Goal: Communication & Community: Answer question/provide support

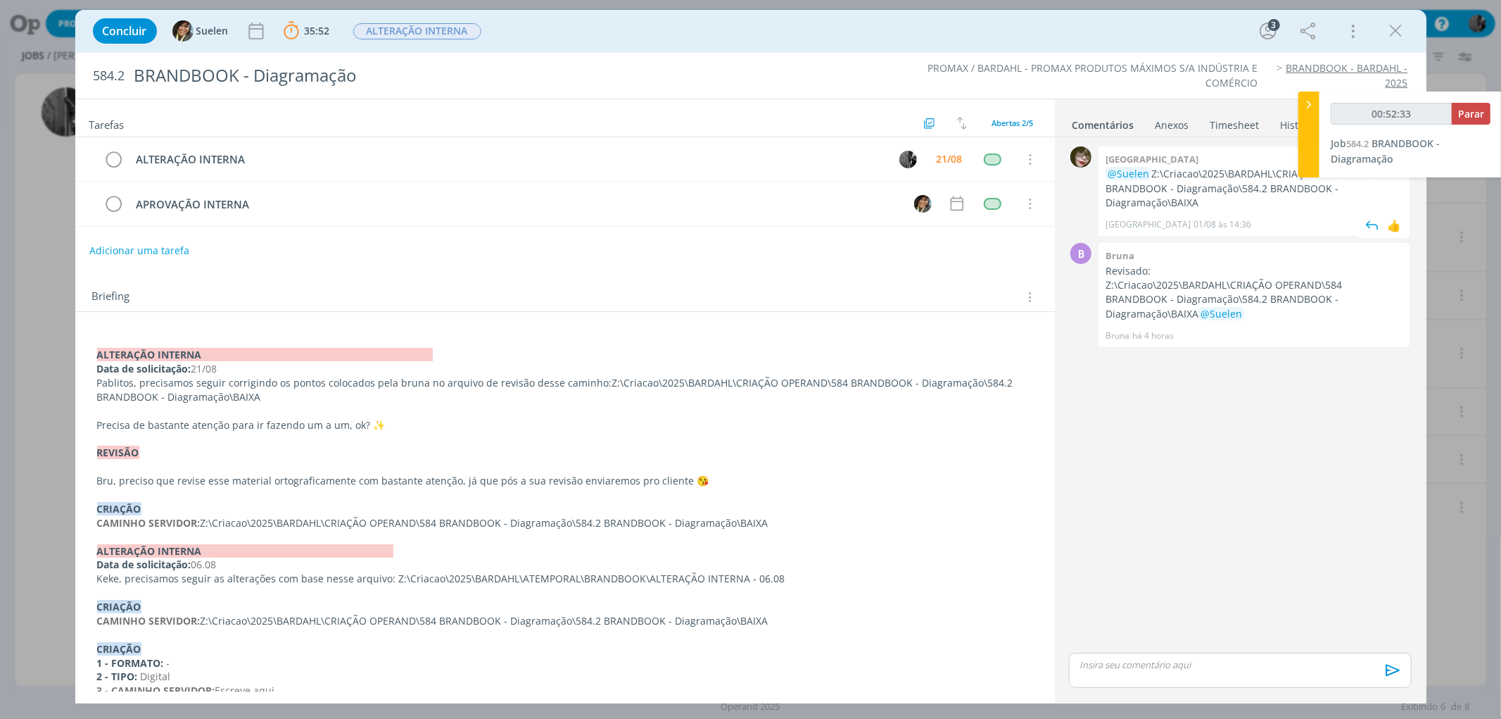
click at [1207, 208] on p "@Suelen Z:\Criacao\2025\BARDAHL\CRIAÇÃO OPERAND\584 BRANDBOOK - Diagramação\584…" at bounding box center [1254, 188] width 297 height 43
drag, startPoint x: 1207, startPoint y: 204, endPoint x: 1150, endPoint y: 172, distance: 65.2
click at [1150, 172] on p "@Suelen Z:\Criacao\2025\BARDAHL\CRIAÇÃO OPERAND\584 BRANDBOOK - Diagramação\584…" at bounding box center [1254, 188] width 297 height 43
copy p "Z:\Criacao\2025\BARDAHL\CRIAÇÃO OPERAND\584 BRANDBOOK - Diagramação\584.2 BRAND…"
click at [1172, 670] on p "dialog" at bounding box center [1240, 664] width 320 height 13
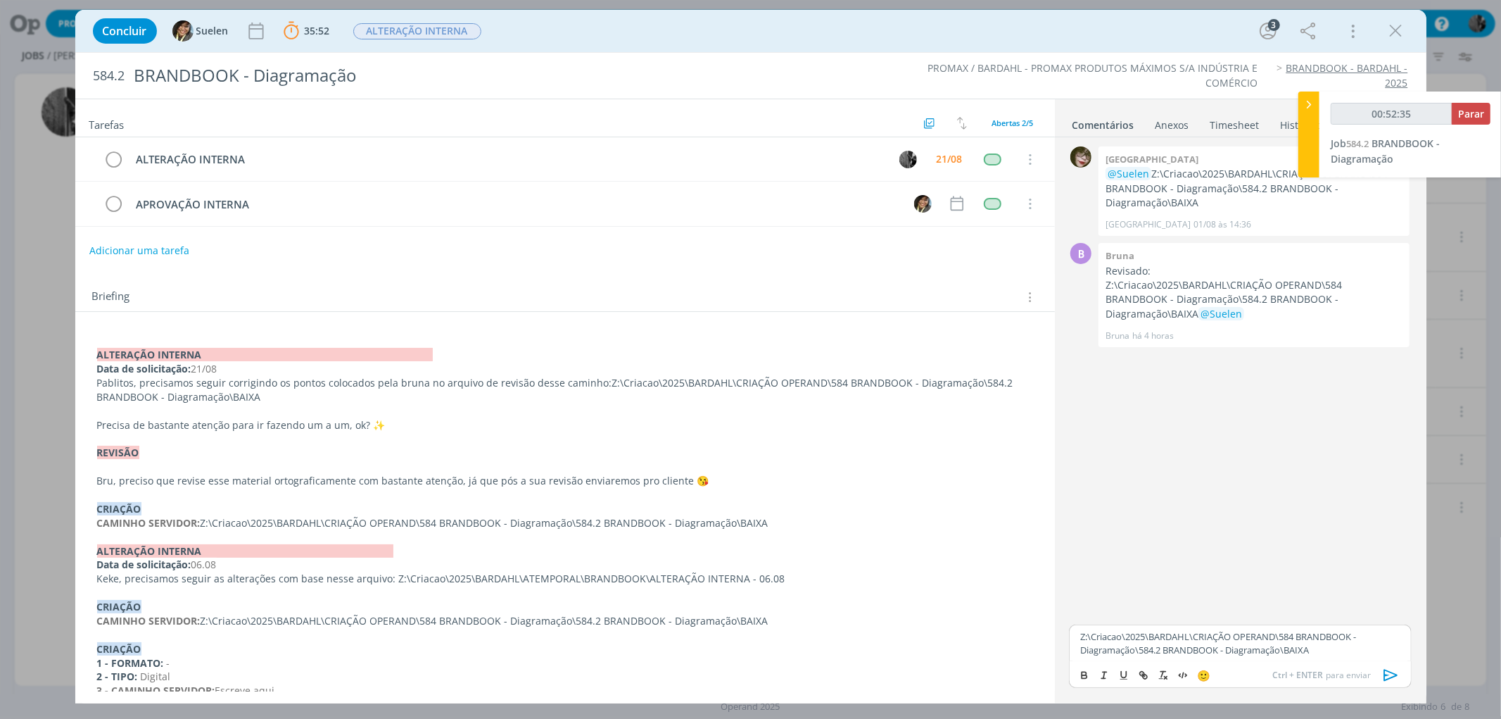
type input "00:52:36"
click at [1370, 672] on span "Suelen" at bounding box center [1368, 669] width 36 height 15
click at [1392, 674] on icon "dialog" at bounding box center [1391, 674] width 21 height 21
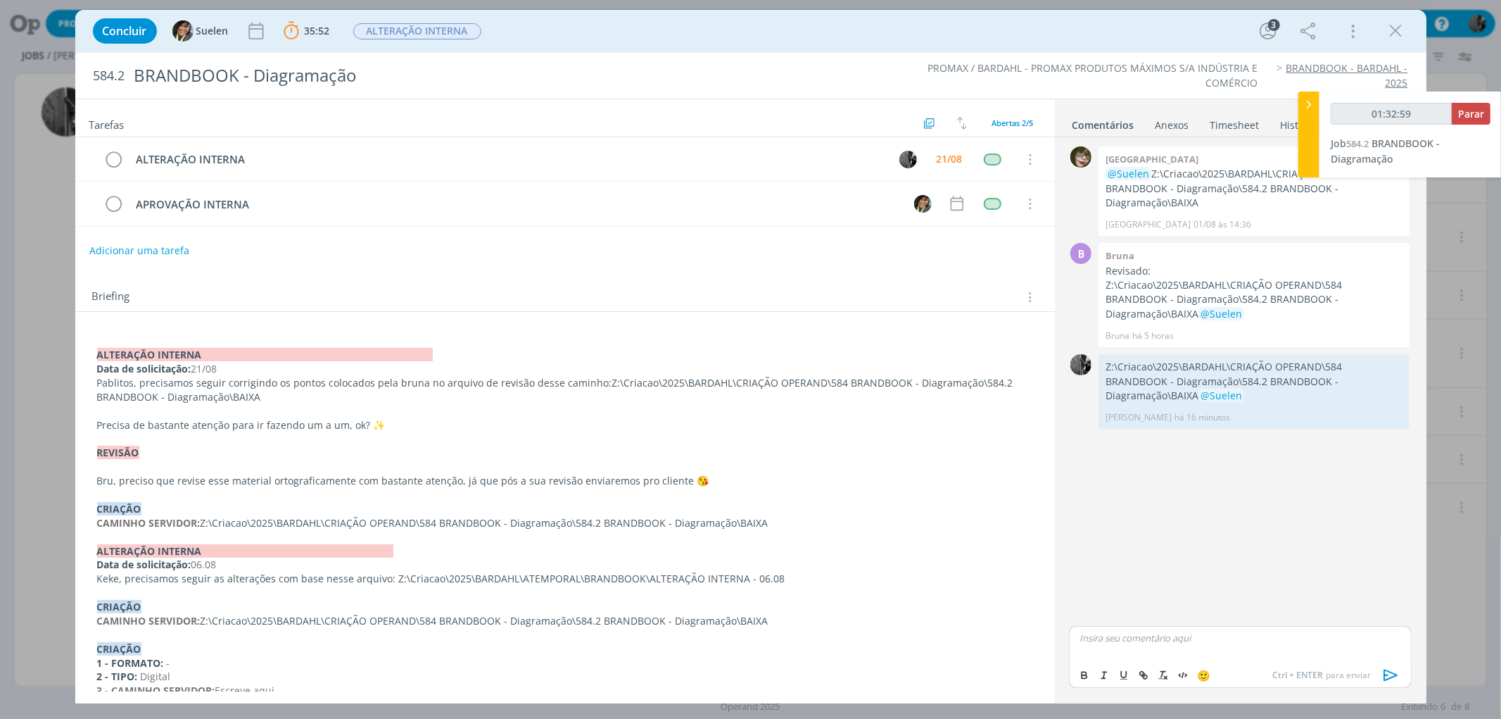
type input "01:33:59"
